Goal: Task Accomplishment & Management: Complete application form

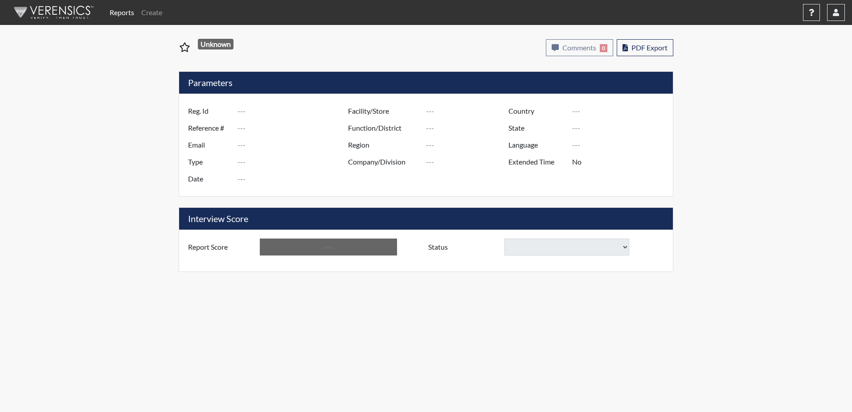
type input "[PERSON_NAME] 6574"
type input "51178"
type input "[EMAIL_ADDRESS][DOMAIN_NAME]"
type input "Corrections Pre-Employment"
type input "[DATE]"
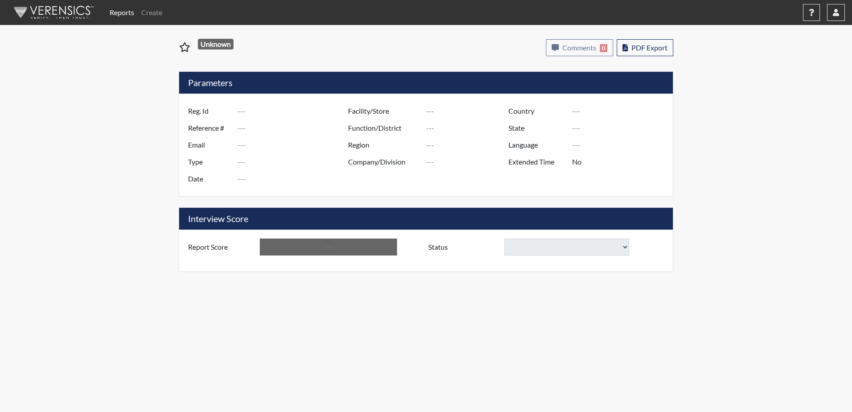
type input "[PERSON_NAME]"
type input "[GEOGRAPHIC_DATA]"
type input "[US_STATE]"
type input "English"
type input "Yes"
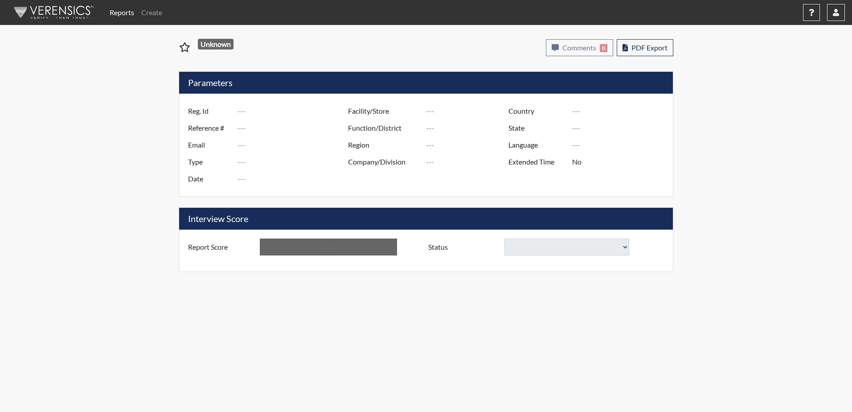
type input "Above Conditions"
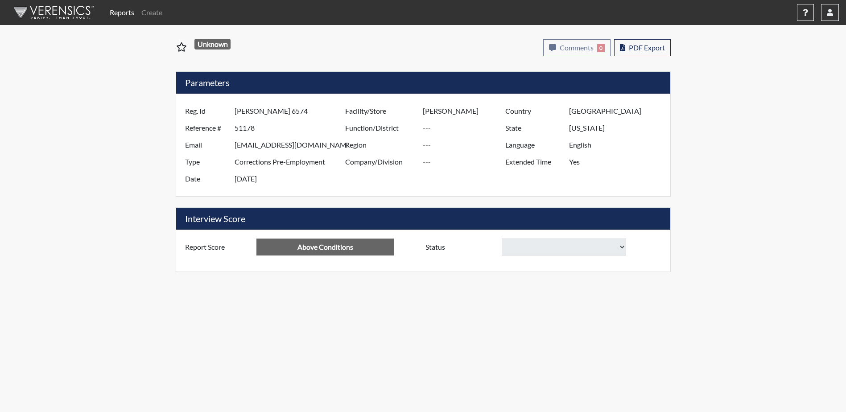
select select
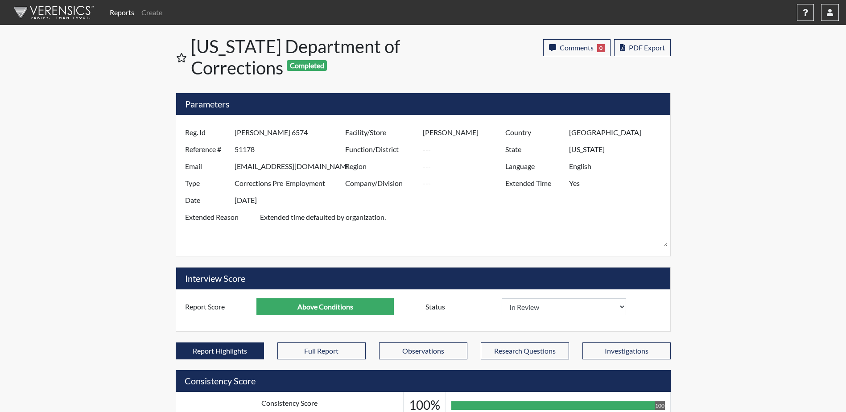
scroll to position [148, 371]
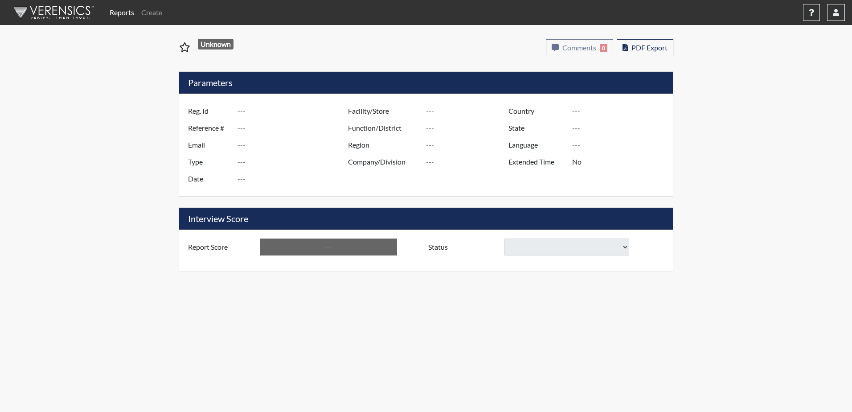
type input "[PERSON_NAME]"
type input "51179"
type input "[EMAIL_ADDRESS][DOMAIN_NAME]"
type input "Corrections Pre-Employment"
type input "[DATE]"
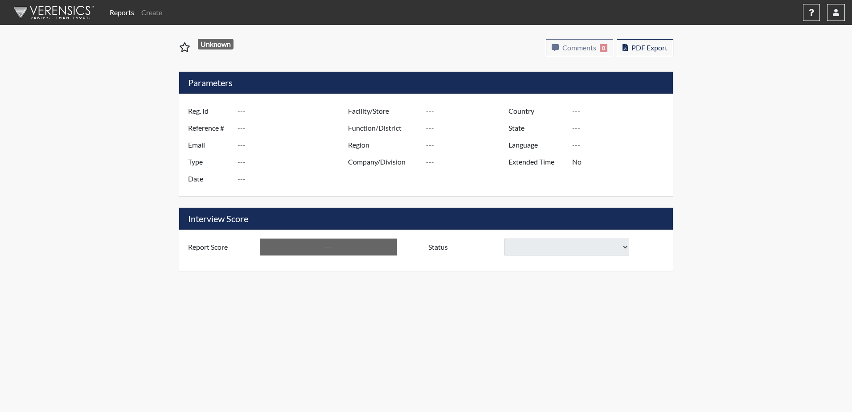
type input "[PERSON_NAME]"
type input "[GEOGRAPHIC_DATA]"
type input "[US_STATE]"
type input "English"
type input "Yes"
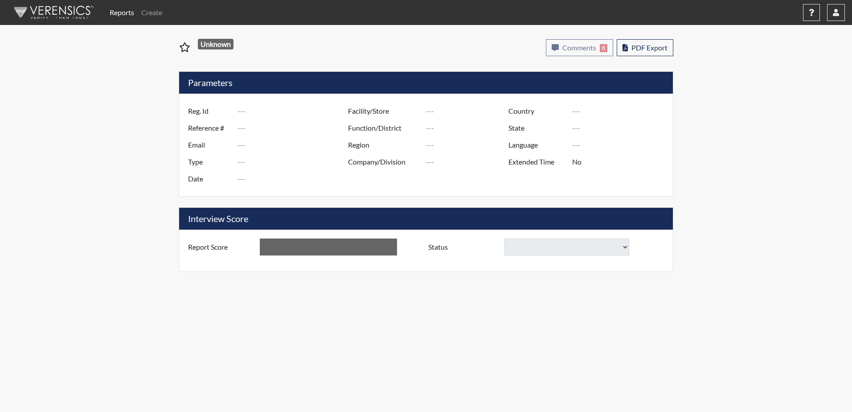
type input "Below Conditions"
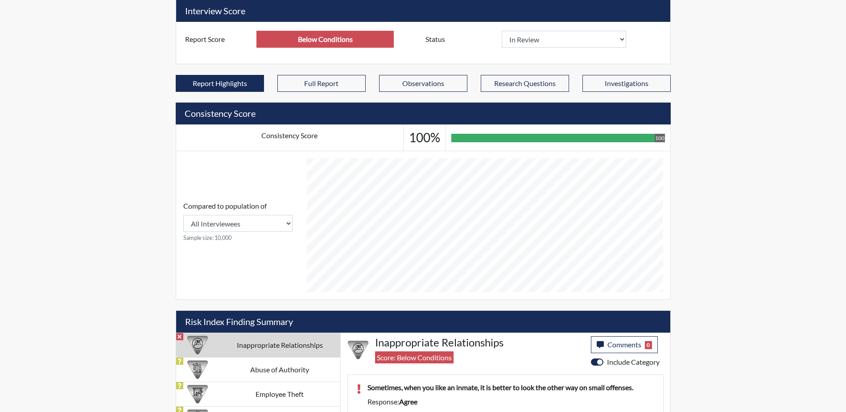
scroll to position [299, 0]
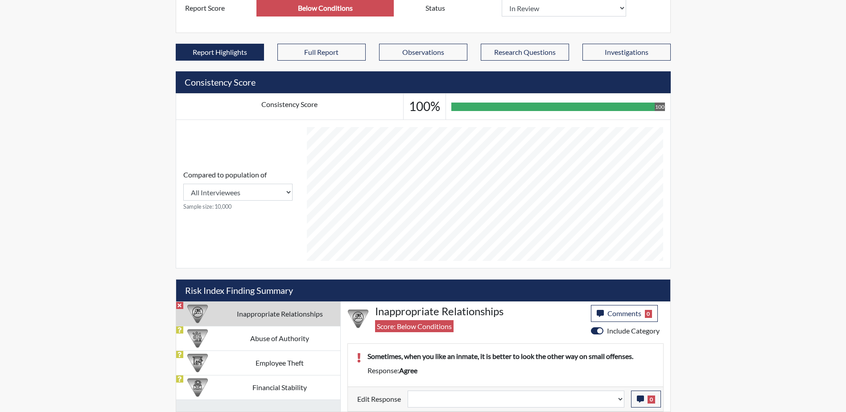
click at [838, 259] on div "Reports Create Help Center × Verensics Best Practices How to successfully use t…" at bounding box center [423, 56] width 846 height 711
select select
